Goal: Task Accomplishment & Management: Use online tool/utility

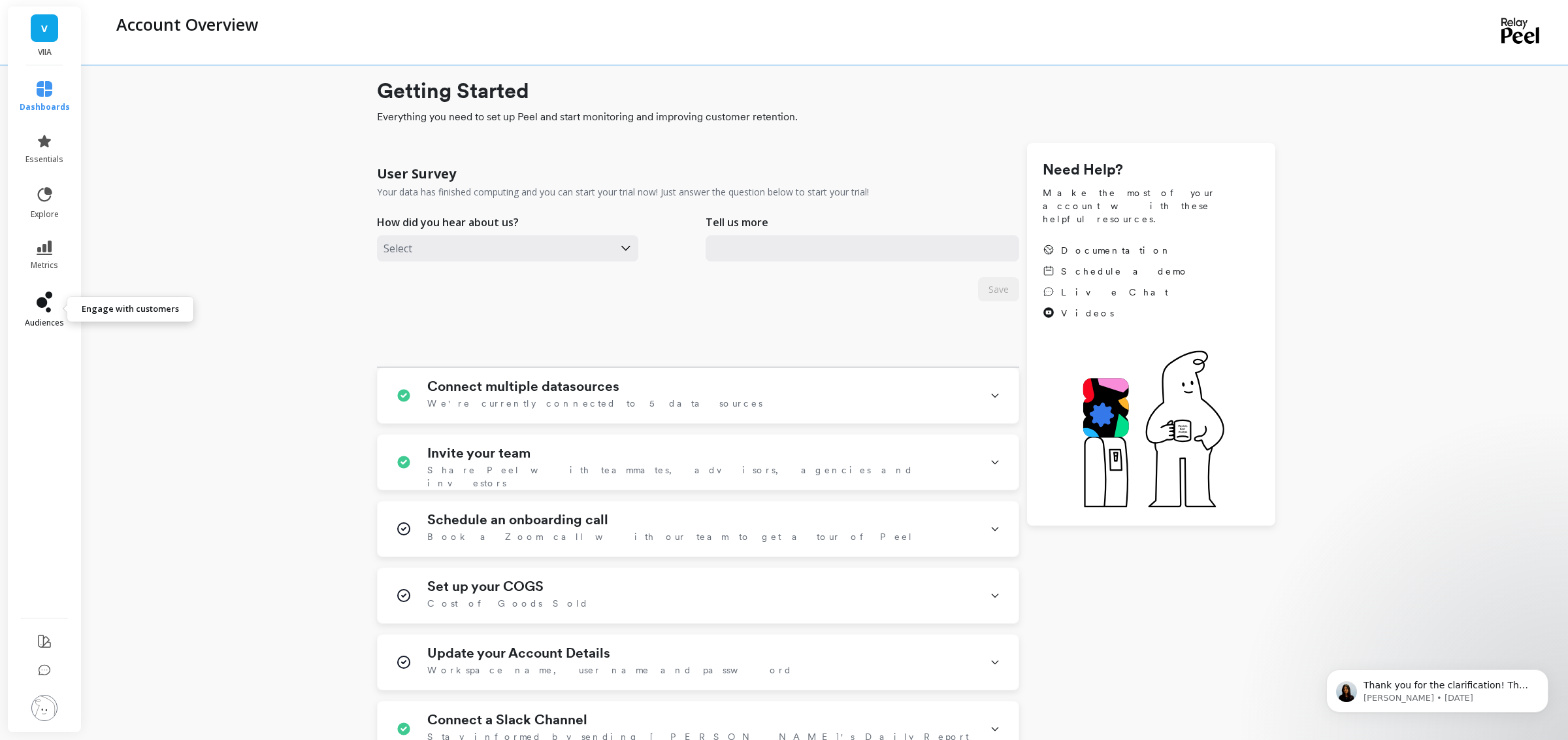
click at [41, 313] on link "audiences" at bounding box center [45, 310] width 50 height 36
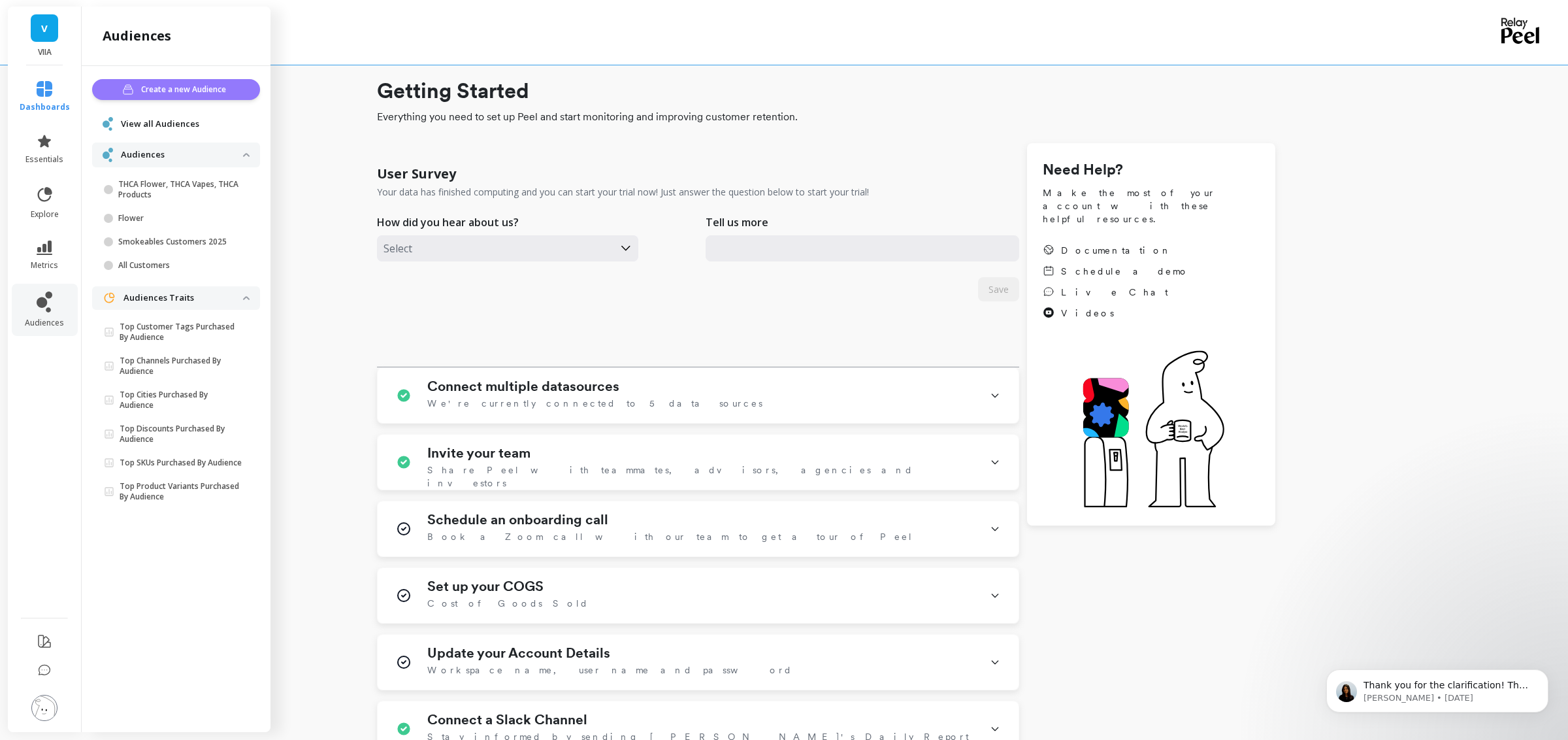
click at [204, 93] on span "Create a new Audience" at bounding box center [185, 89] width 89 height 13
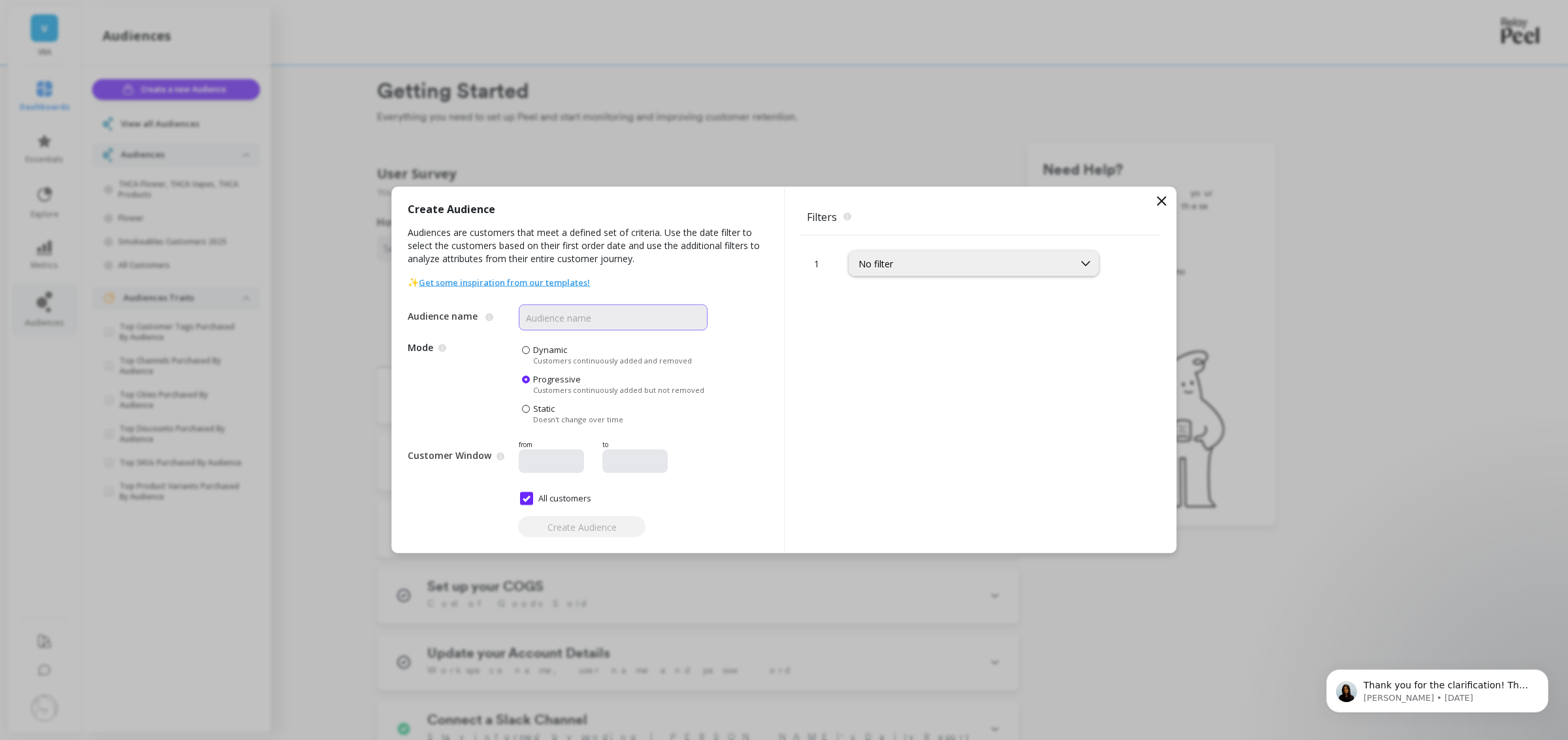
click at [600, 313] on input "Audience name" at bounding box center [613, 317] width 189 height 26
type input "Returning Customers"
click at [909, 269] on div "No filter" at bounding box center [961, 264] width 206 height 13
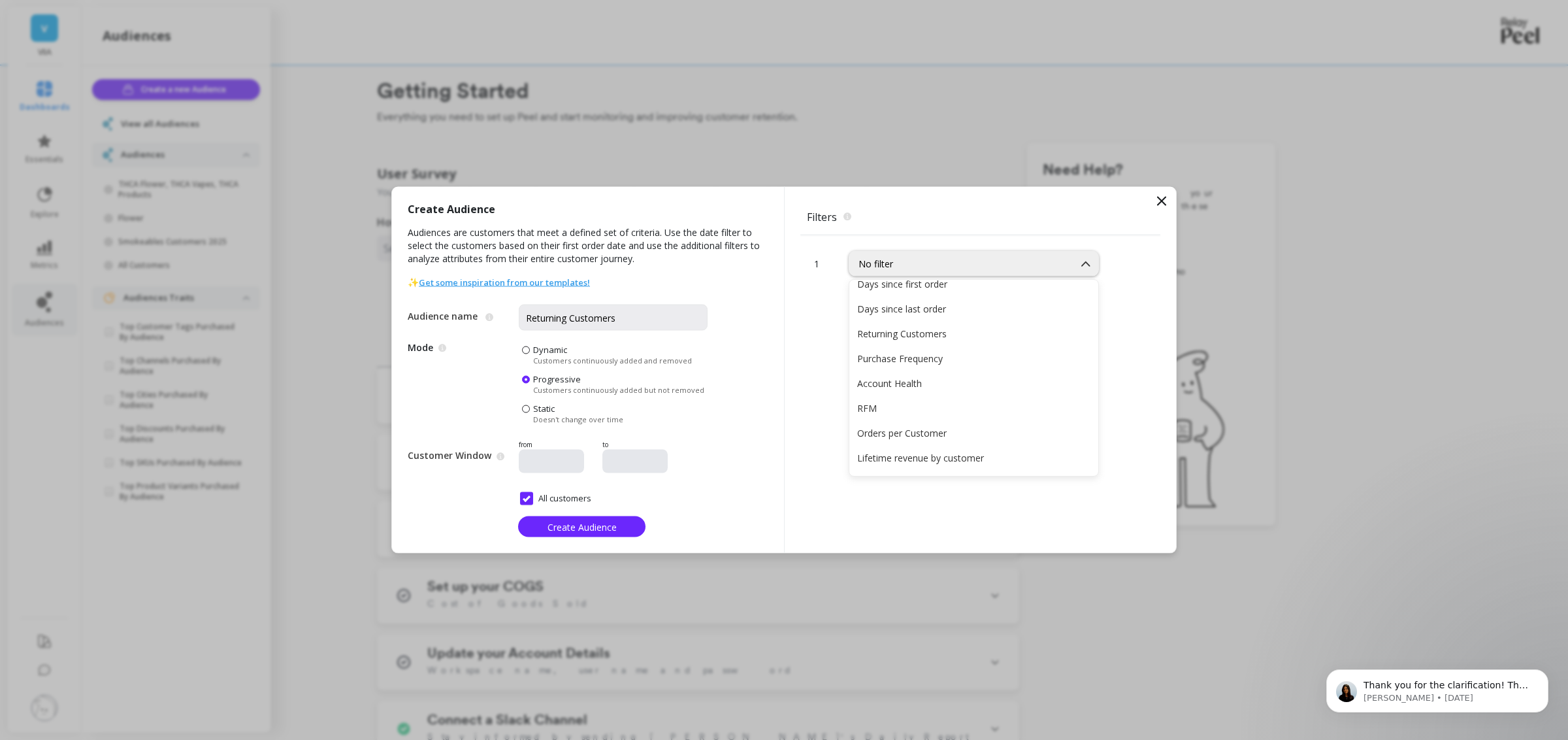
scroll to position [123, 0]
click at [903, 360] on div "Purchase Frequency" at bounding box center [973, 353] width 249 height 23
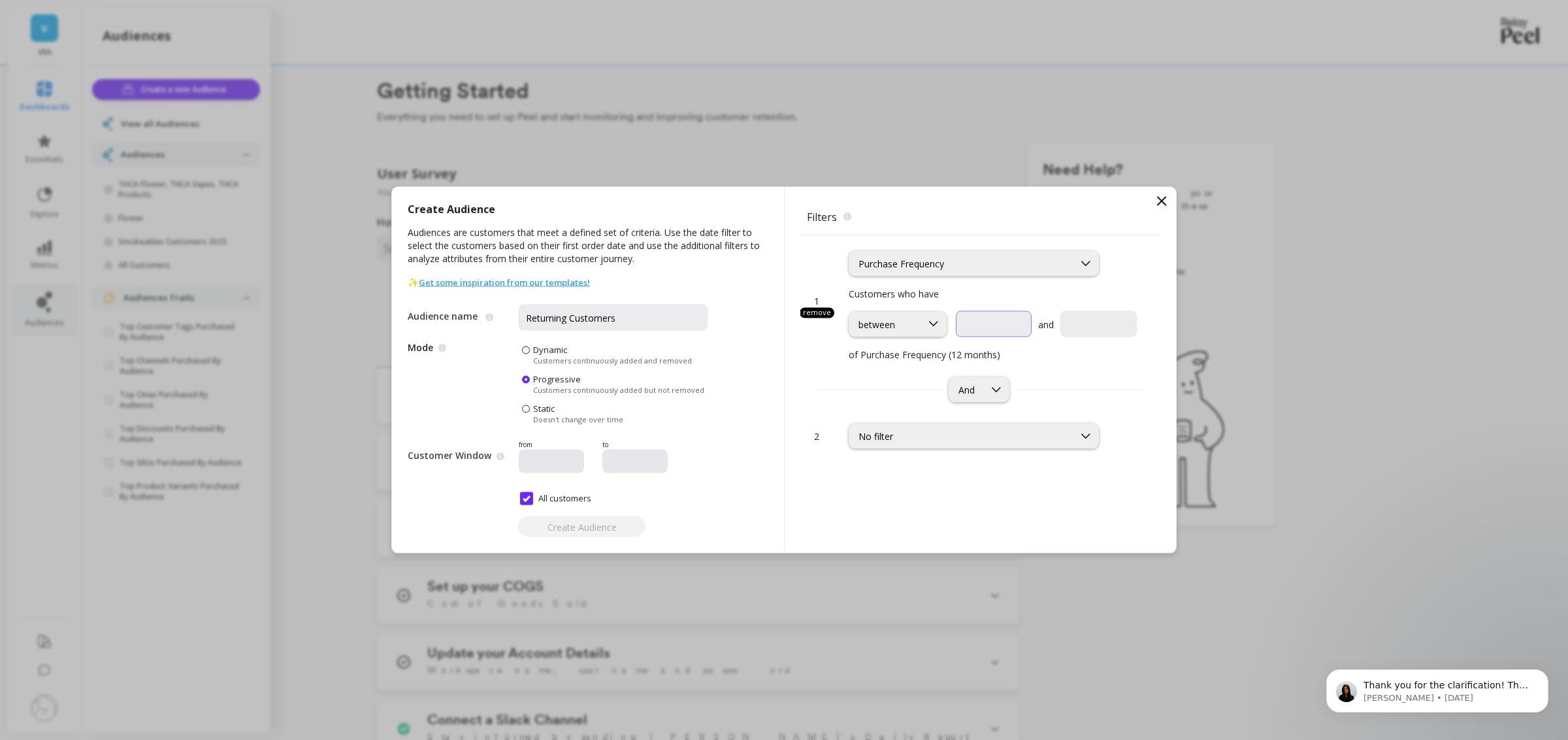
click at [1016, 332] on input "text" at bounding box center [994, 324] width 76 height 26
type input "2"
click at [1071, 331] on input "text" at bounding box center [1098, 324] width 76 height 26
type input "100"
click at [572, 531] on span "Create Audience" at bounding box center [582, 527] width 69 height 13
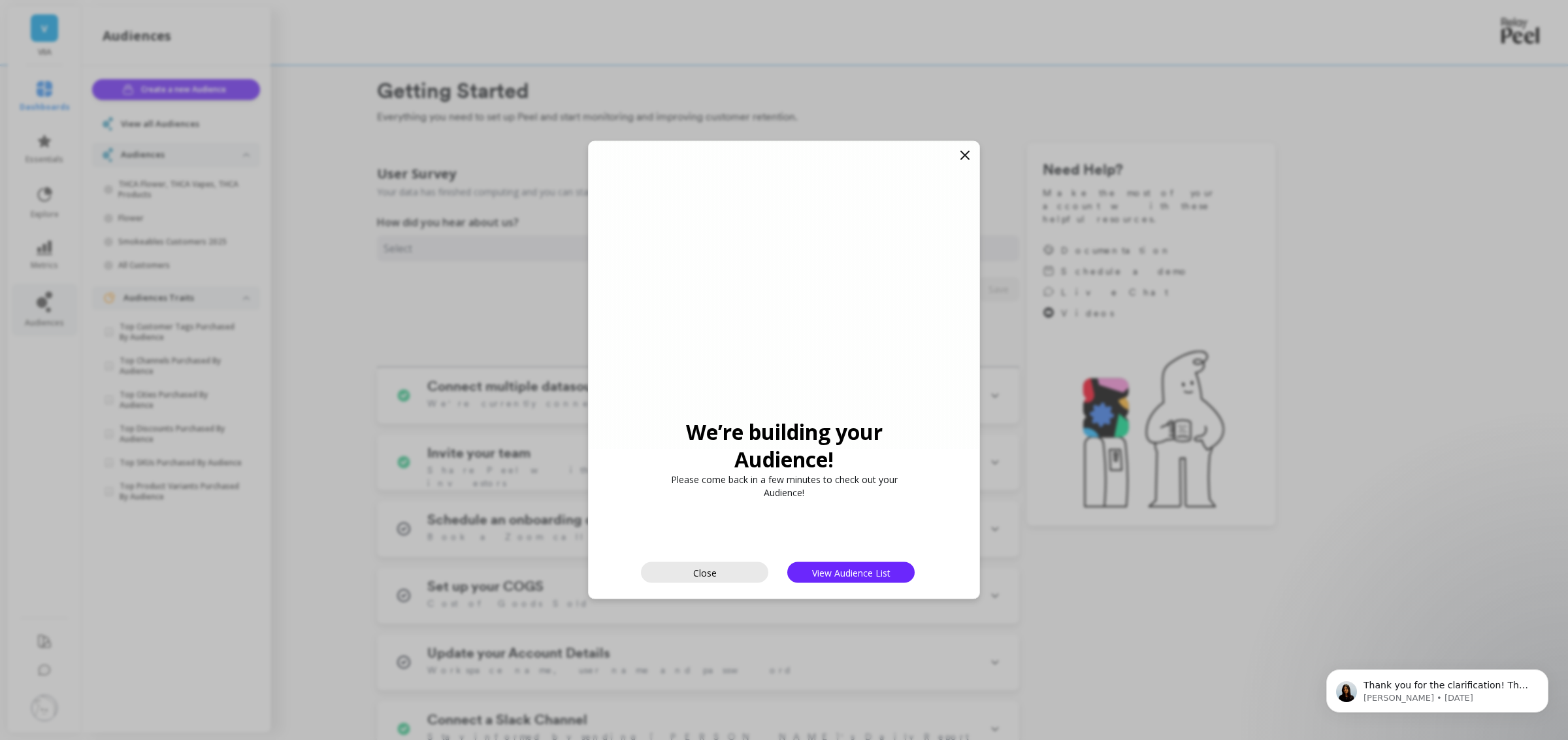
click at [729, 568] on button "Close" at bounding box center [705, 572] width 128 height 21
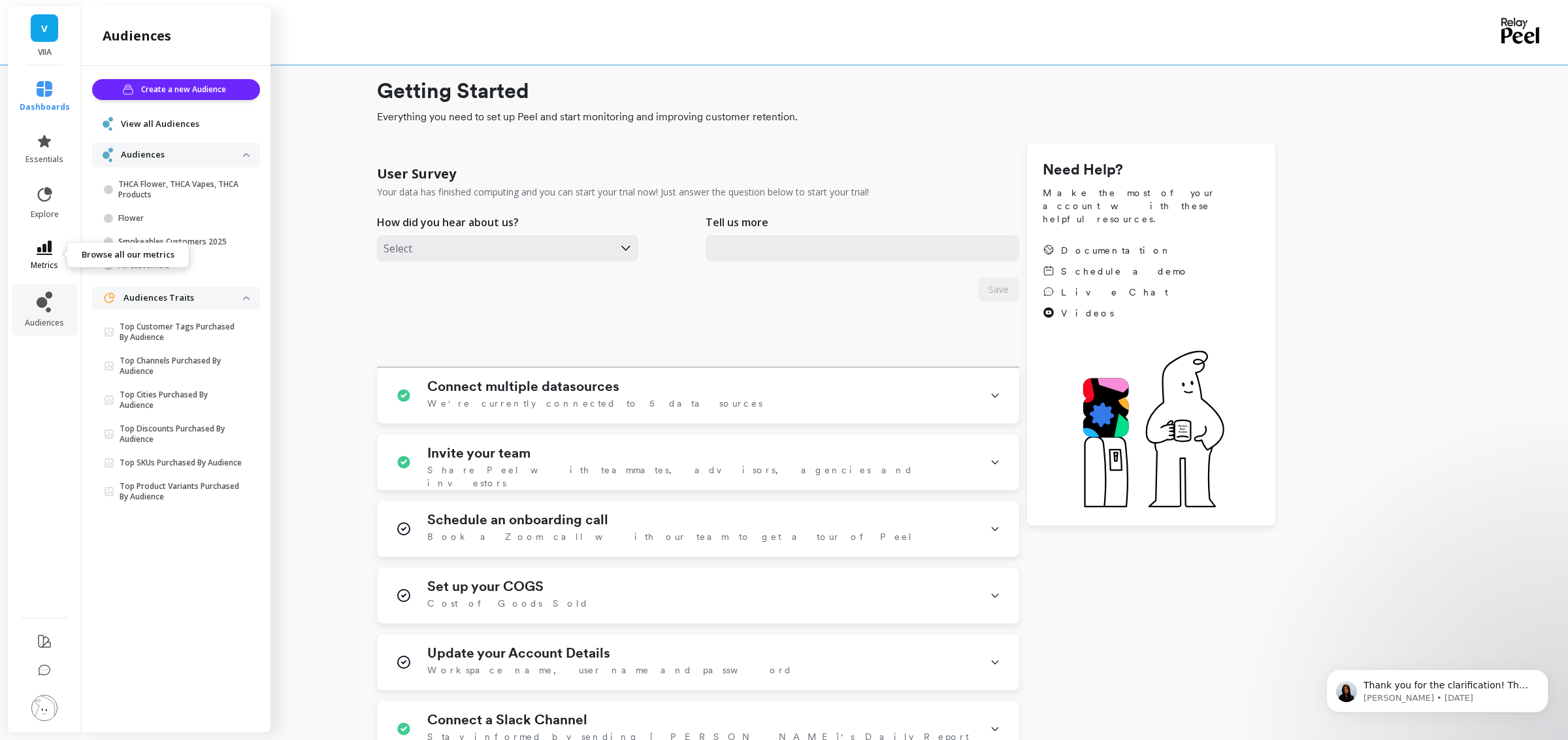
click at [48, 248] on icon at bounding box center [44, 248] width 15 height 15
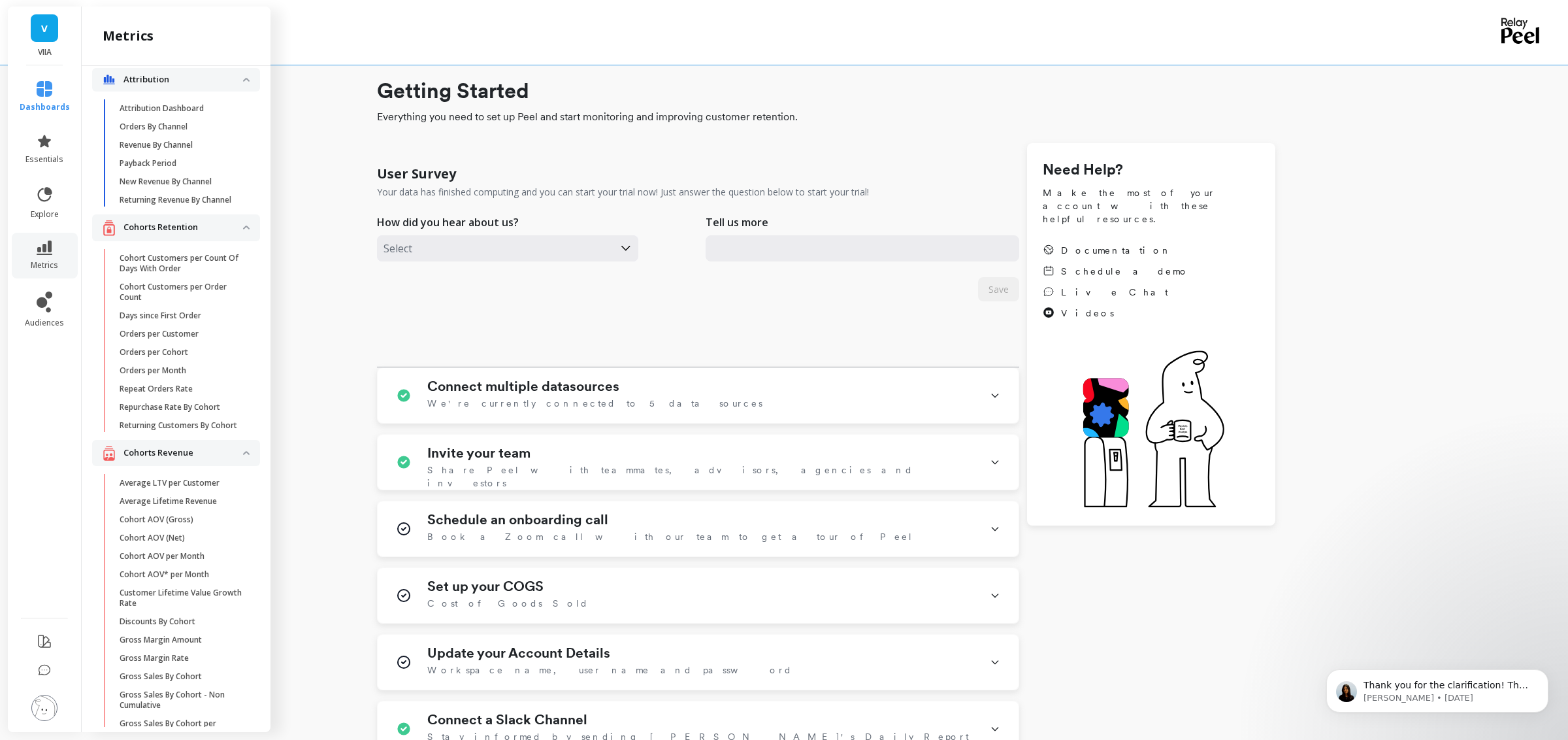
scroll to position [0, 0]
